Goal: Task Accomplishment & Management: Manage account settings

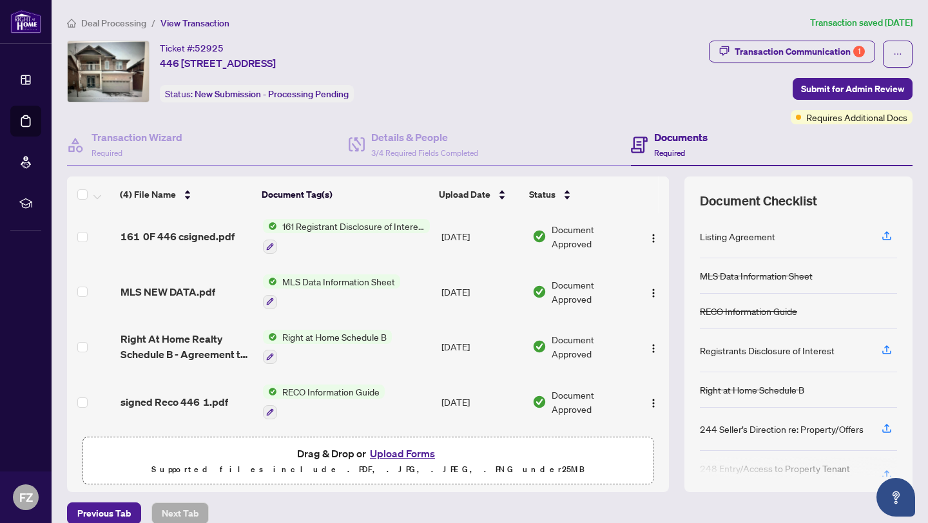
scroll to position [16, 0]
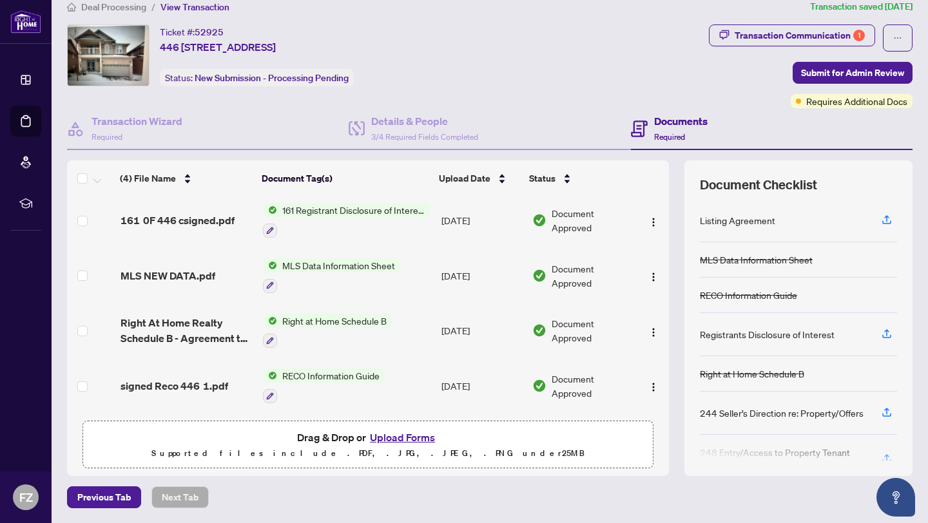
click at [116, 7] on span "Deal Processing" at bounding box center [113, 7] width 65 height 12
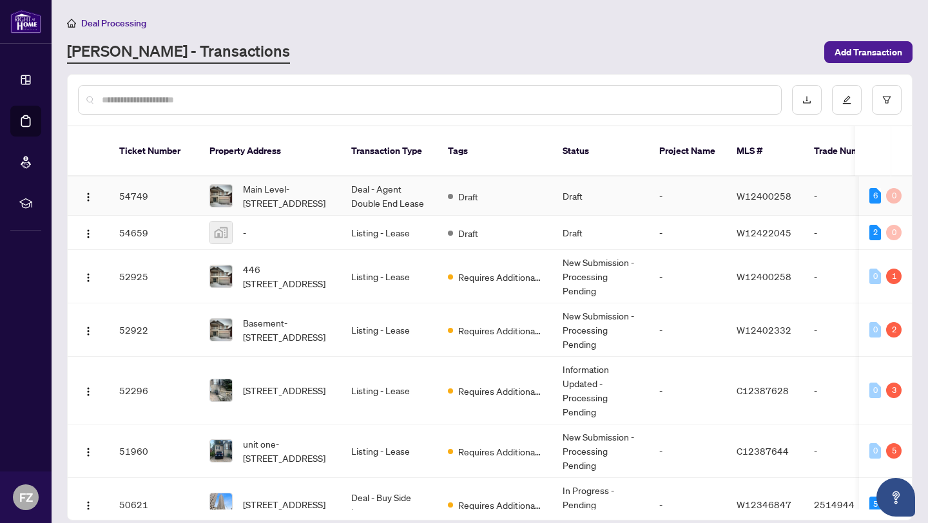
click at [383, 189] on td "Deal - Agent Double End Lease" at bounding box center [389, 196] width 97 height 39
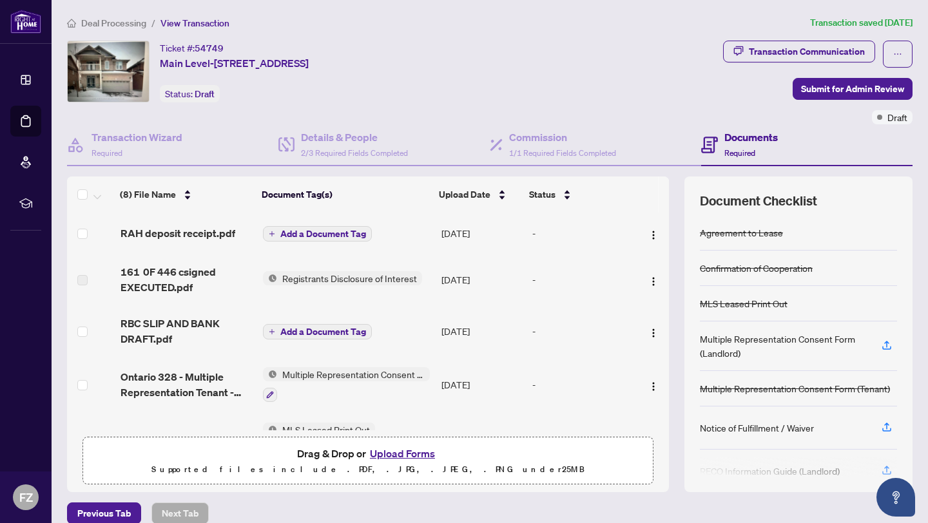
click at [309, 278] on span "Registrants Disclosure of Interest" at bounding box center [349, 278] width 145 height 14
click at [582, 297] on td "-" at bounding box center [582, 280] width 110 height 52
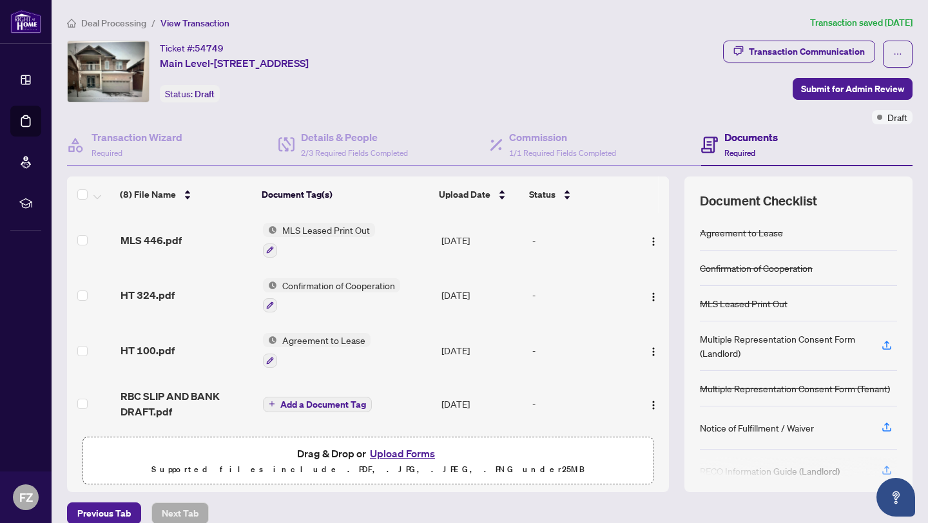
scroll to position [16, 0]
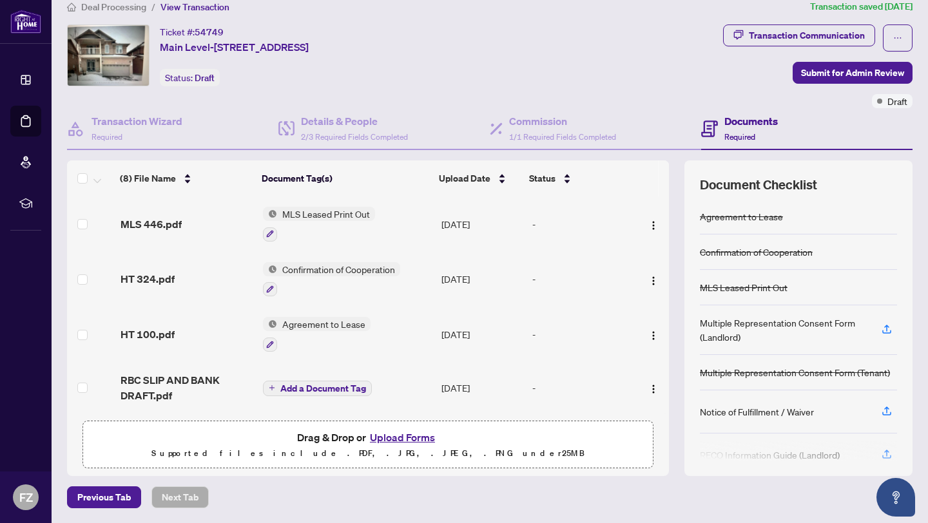
click at [311, 319] on span "Agreement to Lease" at bounding box center [323, 324] width 93 height 14
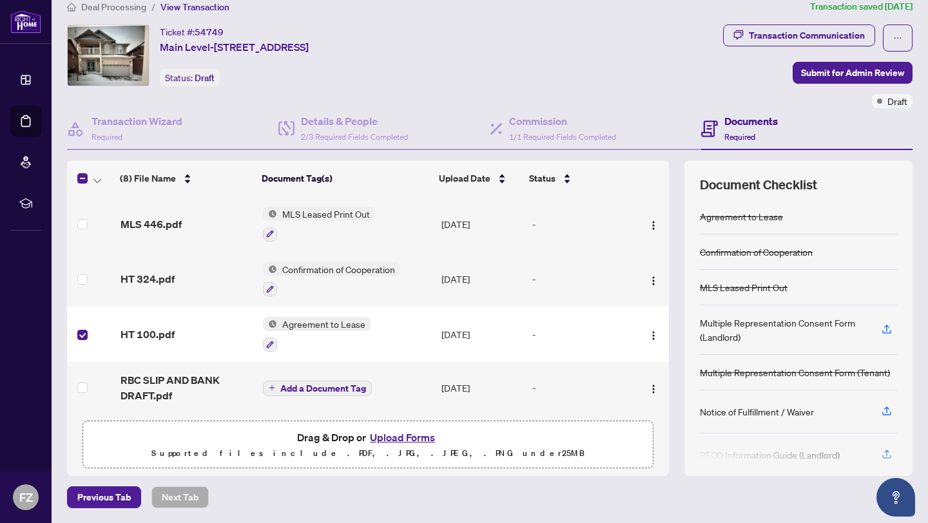
click at [310, 321] on span "Agreement to Lease" at bounding box center [323, 324] width 93 height 14
click at [298, 382] on span "Agreement to Lease" at bounding box center [305, 384] width 93 height 14
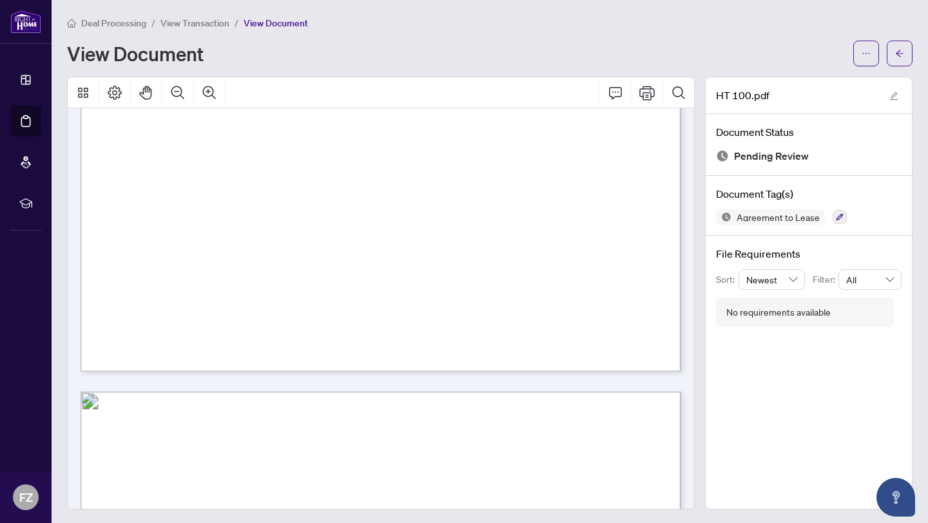
scroll to position [525, 0]
click at [615, 93] on icon "Comment" at bounding box center [614, 92] width 15 height 15
click at [614, 93] on icon "Comment" at bounding box center [614, 92] width 15 height 15
click at [647, 93] on icon "Print" at bounding box center [646, 92] width 15 height 15
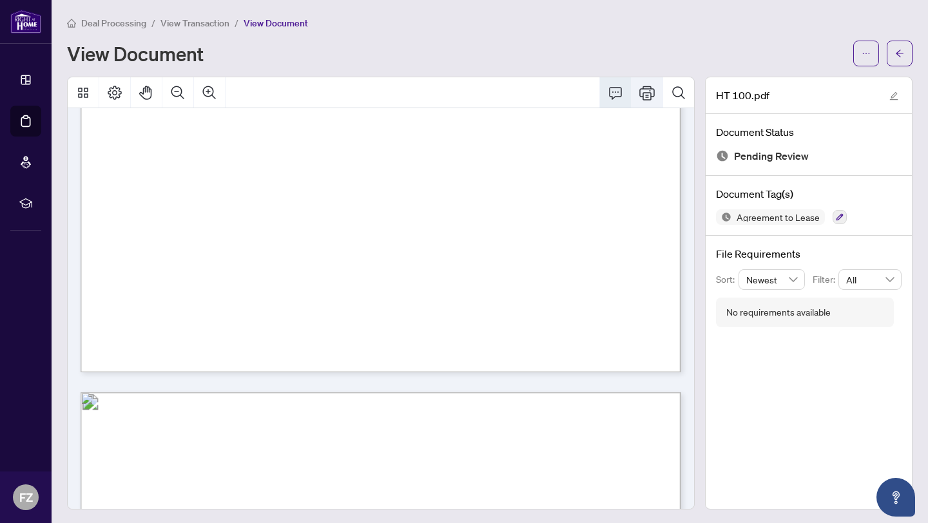
click at [646, 94] on icon "Print" at bounding box center [646, 92] width 15 height 15
